Goal: Task Accomplishment & Management: Use online tool/utility

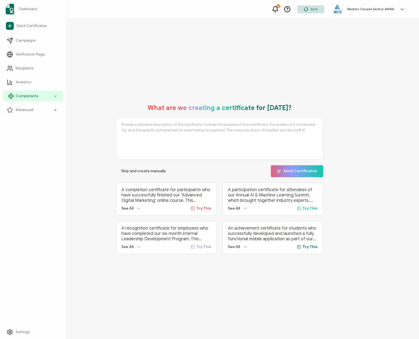
click at [18, 94] on span "Components" at bounding box center [27, 95] width 22 height 5
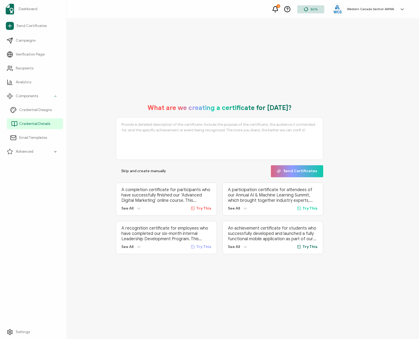
click at [31, 122] on span "Credential Details" at bounding box center [34, 123] width 31 height 5
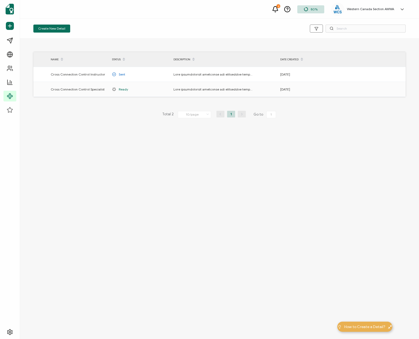
click at [207, 185] on div "Create New Detail NAME STATUS DESCRIPTION DATE CREATED Cross Connection Control…" at bounding box center [219, 179] width 399 height 320
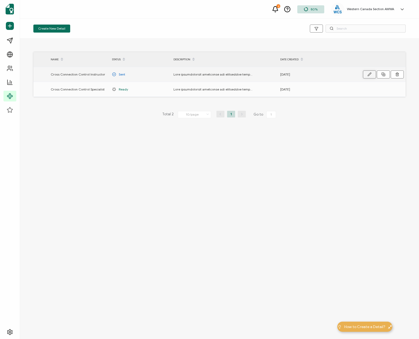
click at [369, 74] on icon "button" at bounding box center [369, 74] width 4 height 4
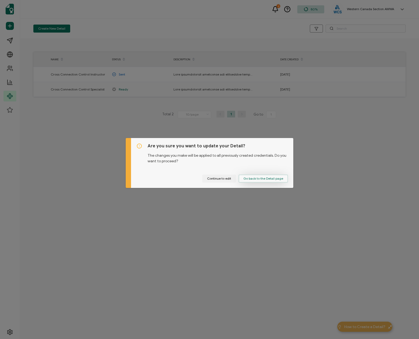
click at [272, 178] on span "Go back to the Detail page" at bounding box center [263, 178] width 40 height 3
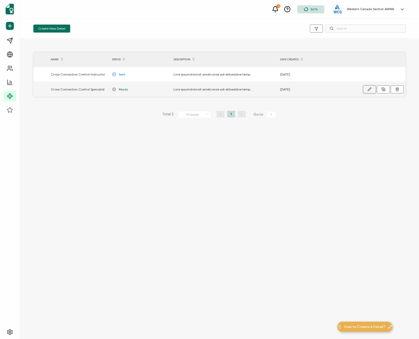
click at [370, 88] on icon "button" at bounding box center [369, 89] width 4 height 4
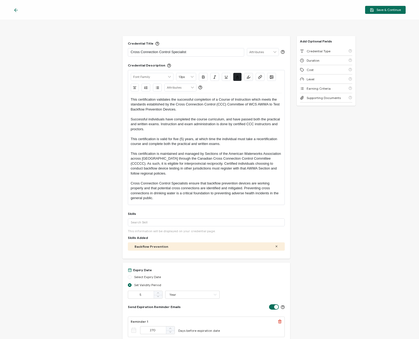
click at [200, 54] on p "Cross Connection Control Specialist" at bounding box center [186, 51] width 110 height 5
click at [330, 99] on span "Supporting Documents" at bounding box center [323, 98] width 34 height 4
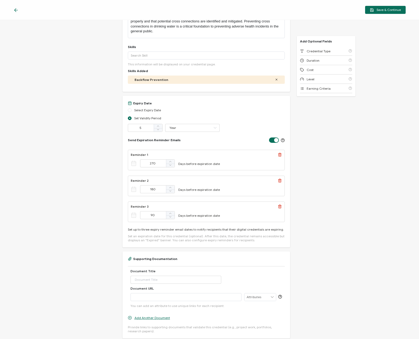
scroll to position [193, 0]
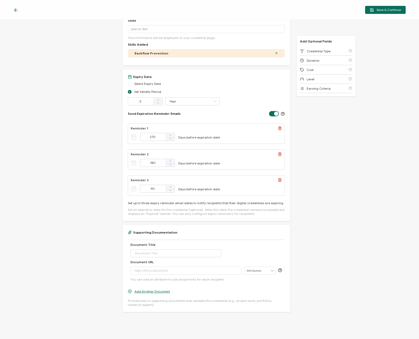
click at [17, 10] on icon at bounding box center [15, 10] width 3 height 0
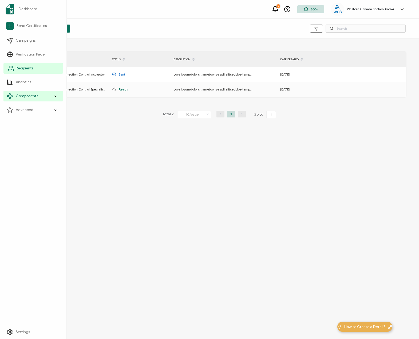
click at [26, 69] on span "Recipients" at bounding box center [25, 68] width 18 height 5
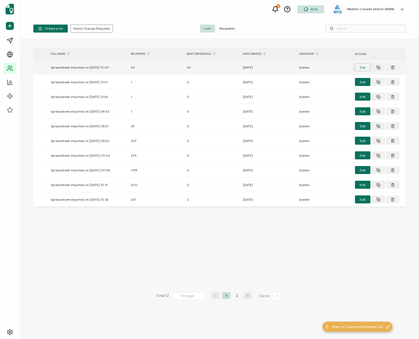
click at [366, 66] on button "Edit" at bounding box center [362, 67] width 15 height 8
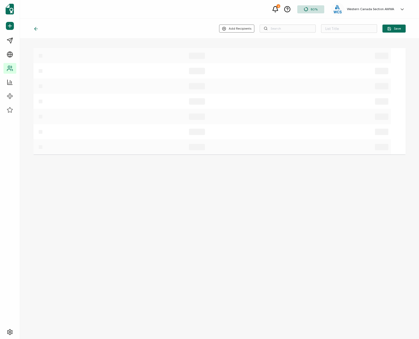
type input "Spreadsheet imported on [DATE] 15:09"
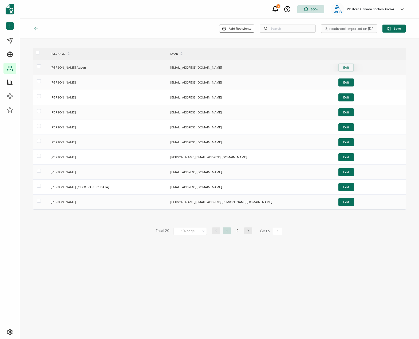
click at [343, 63] on button "Edit" at bounding box center [345, 67] width 15 height 8
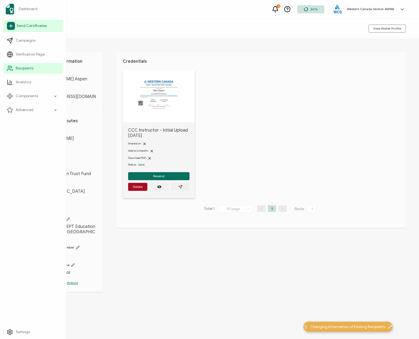
click at [32, 26] on span "Send Certificates" at bounding box center [32, 25] width 30 height 5
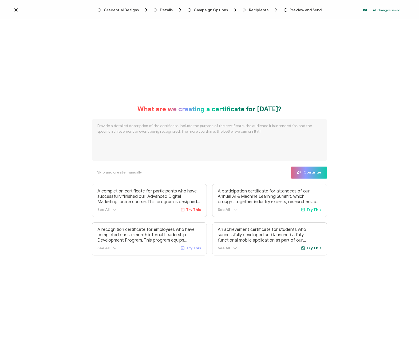
click at [15, 10] on icon at bounding box center [15, 9] width 5 height 5
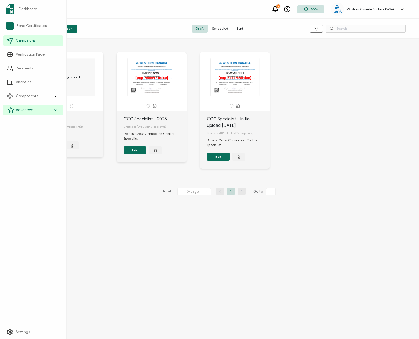
click at [32, 110] on span "Advanced" at bounding box center [25, 109] width 18 height 5
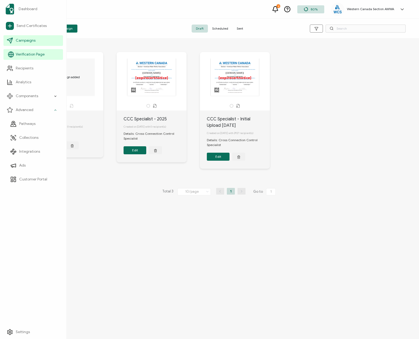
click at [35, 53] on span "Verification Page" at bounding box center [30, 54] width 29 height 5
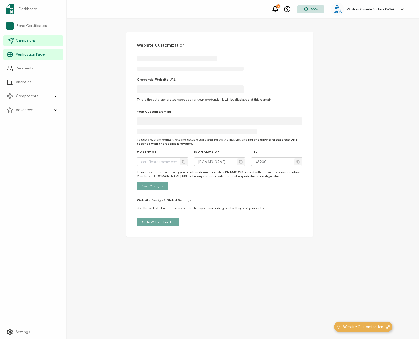
type input "[DOMAIN_NAME]"
click at [29, 38] on span "Campaigns" at bounding box center [26, 40] width 20 height 5
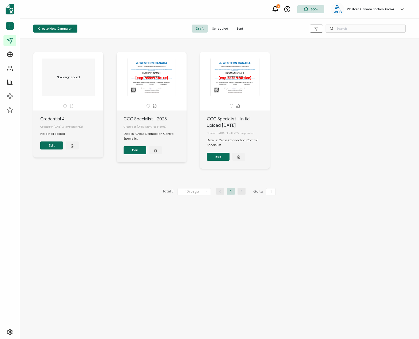
click at [218, 159] on button "Edit" at bounding box center [218, 157] width 23 height 8
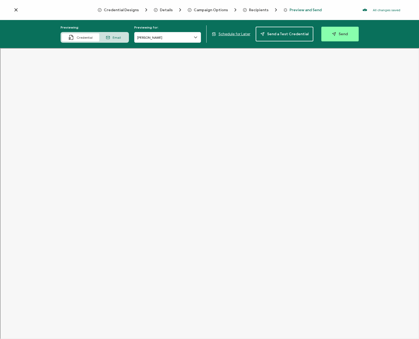
click at [17, 9] on icon at bounding box center [16, 10] width 3 height 3
